Goal: Navigation & Orientation: Find specific page/section

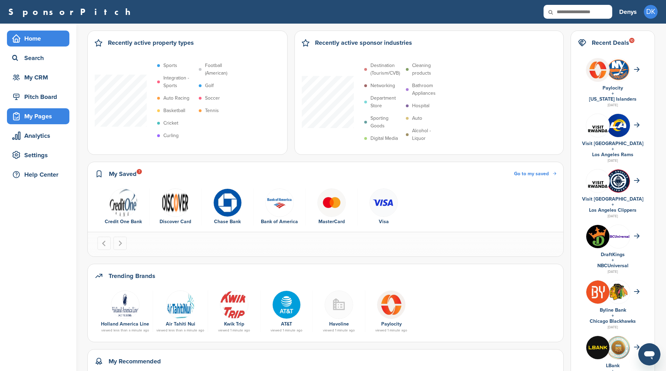
click at [29, 115] on div "My Pages" at bounding box center [39, 116] width 59 height 12
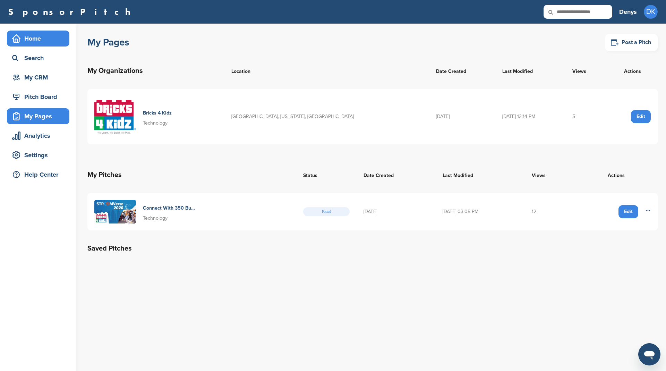
click at [52, 40] on div "Home" at bounding box center [39, 38] width 59 height 12
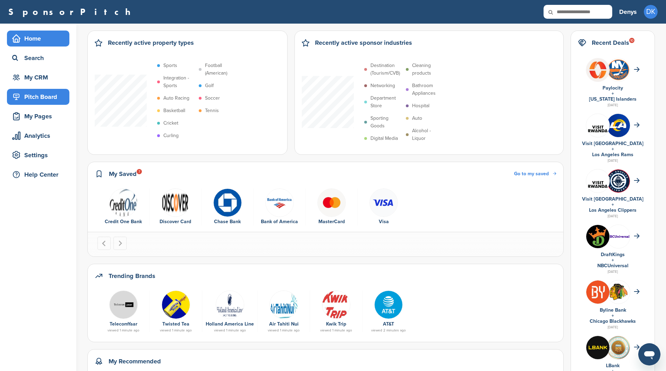
click at [36, 98] on div "Pitch Board" at bounding box center [39, 97] width 59 height 12
